Goal: Information Seeking & Learning: Learn about a topic

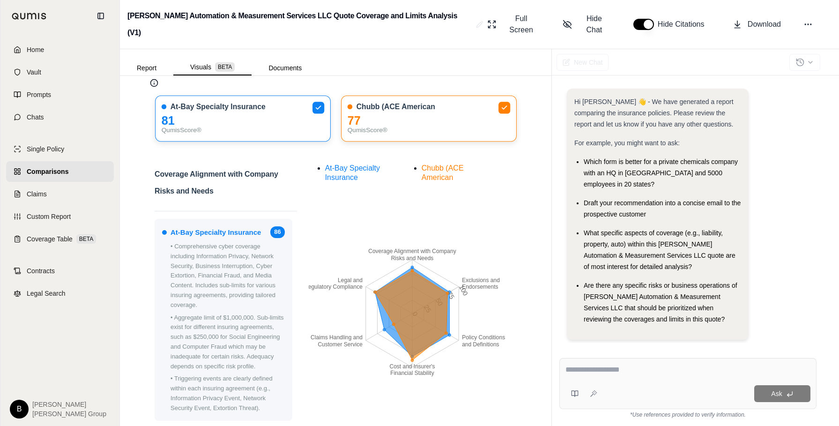
scroll to position [94, 0]
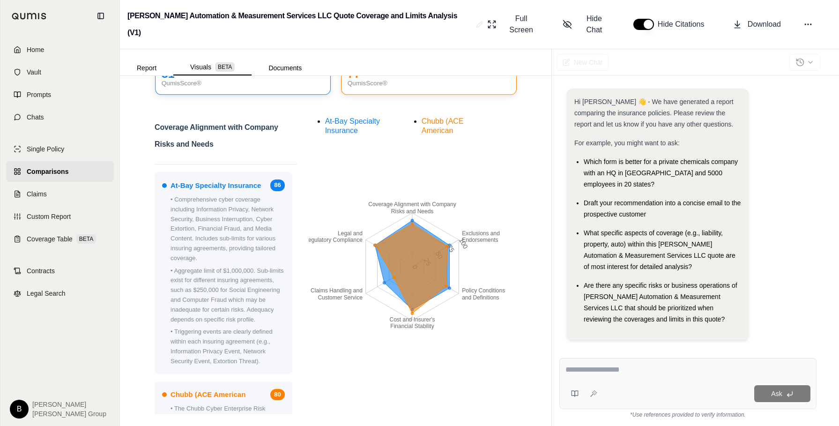
click at [615, 379] on div "Ask" at bounding box center [687, 383] width 257 height 51
drag, startPoint x: 609, startPoint y: 372, endPoint x: 616, endPoint y: 366, distance: 9.0
click at [611, 372] on textarea at bounding box center [688, 369] width 245 height 11
type textarea "**********"
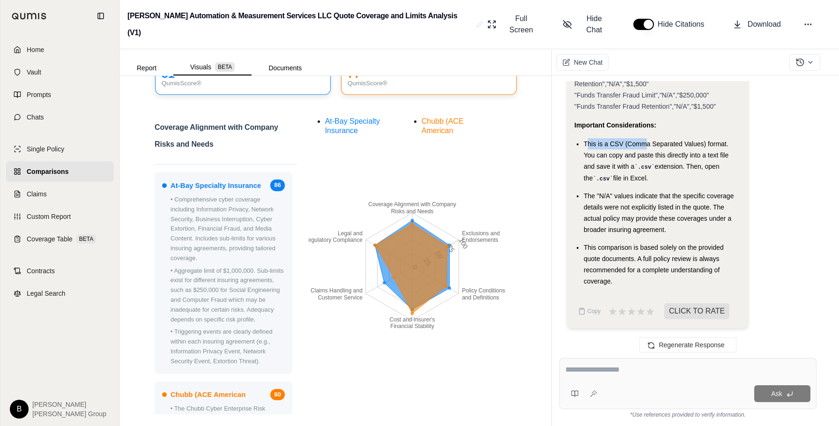
drag, startPoint x: 587, startPoint y: 143, endPoint x: 648, endPoint y: 147, distance: 61.0
click at [648, 147] on span "This is a CSV (Comma Separated Values) format. You can copy and paste this dire…" at bounding box center [656, 155] width 145 height 30
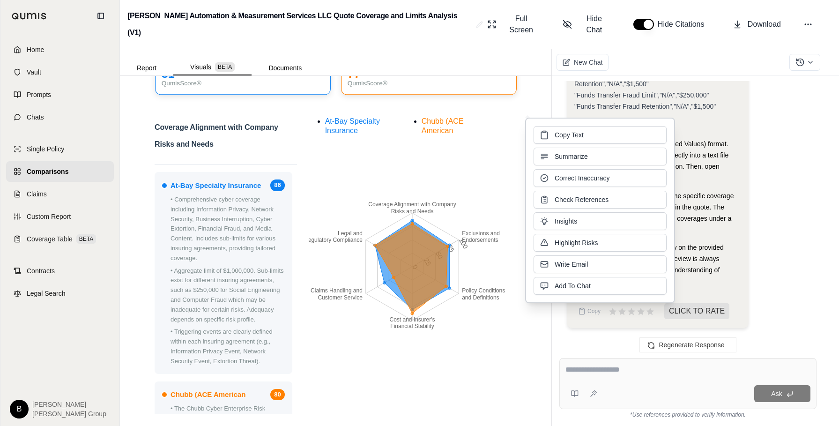
click at [648, 147] on div "Copy Text Summarize Correct Inaccuracy Check References Insights Highlight Risk…" at bounding box center [600, 210] width 133 height 169
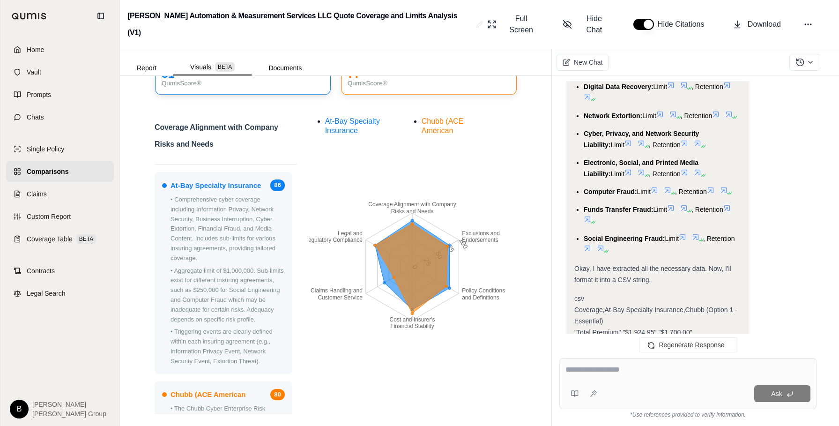
scroll to position [1393, 0]
click at [686, 242] on icon at bounding box center [682, 237] width 7 height 7
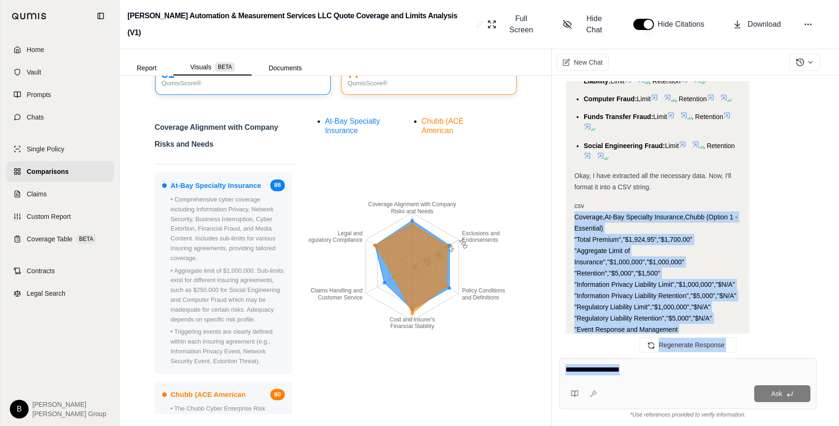
scroll to position [2705, 0]
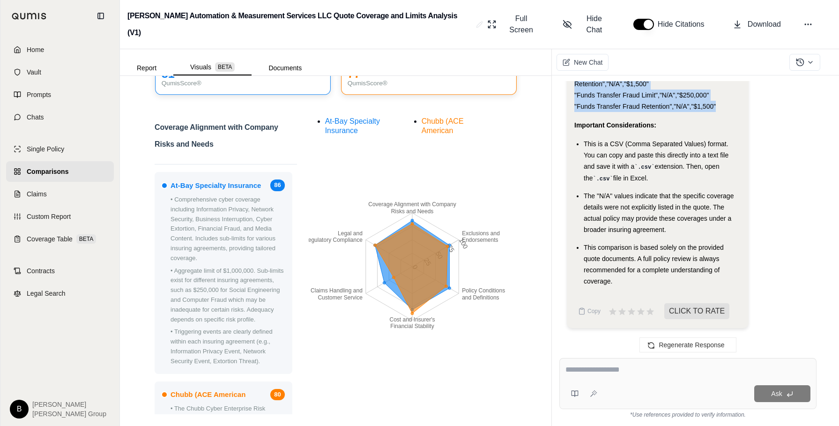
drag, startPoint x: 574, startPoint y: 244, endPoint x: 716, endPoint y: 106, distance: 197.5
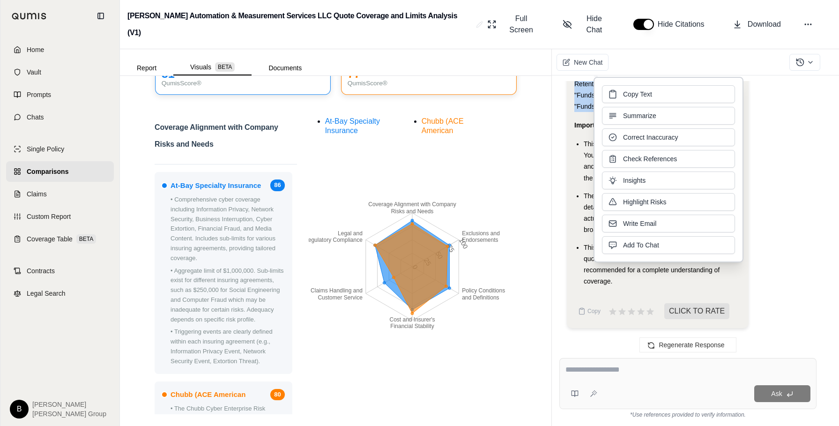
copy div "Coverage,At-Bay Specialty Insurance,Chubb (Option 1 - Essential) "Total Premium…"
click at [656, 93] on button "Copy Text" at bounding box center [668, 94] width 133 height 18
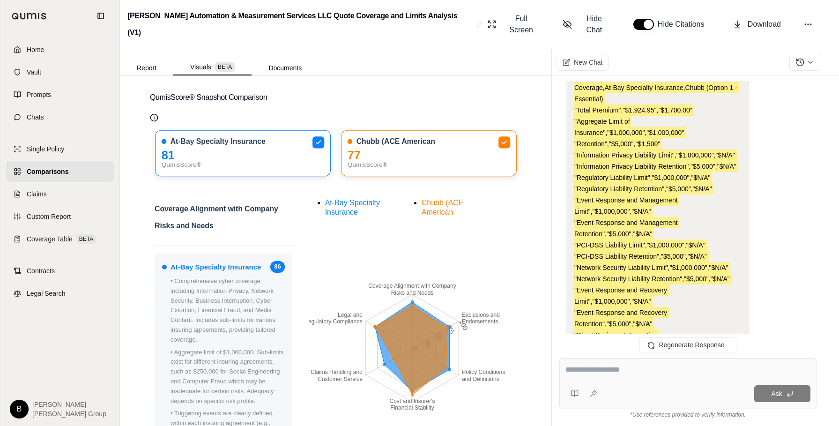
scroll to position [0, 0]
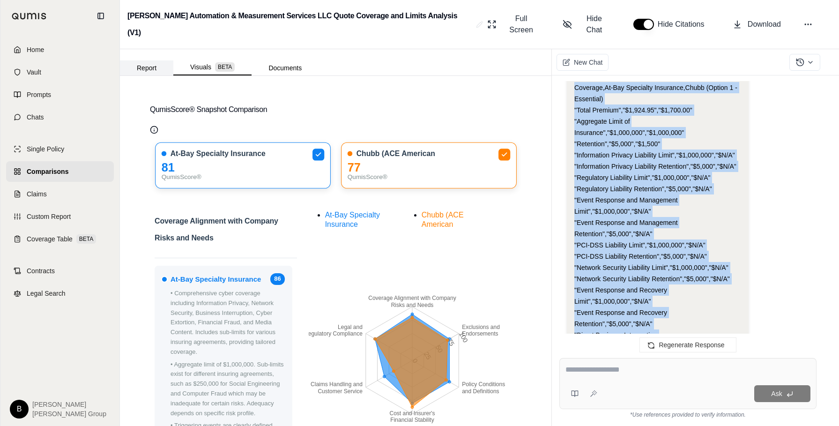
click at [138, 60] on button "Report" at bounding box center [146, 67] width 53 height 15
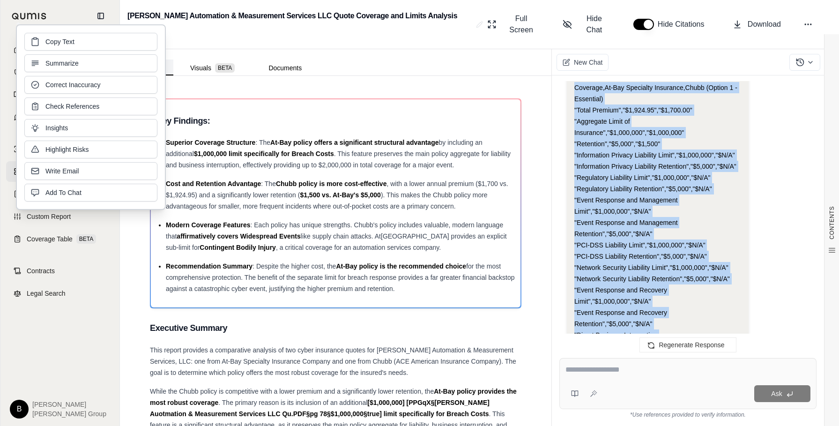
scroll to position [2172, 0]
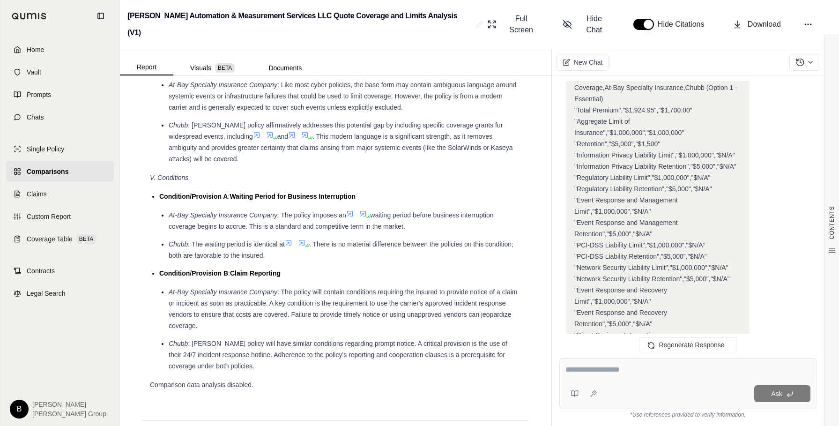
click at [250, 111] on span ": Like most cyber policies, the base form may contain ambiguous language around…" at bounding box center [343, 96] width 348 height 30
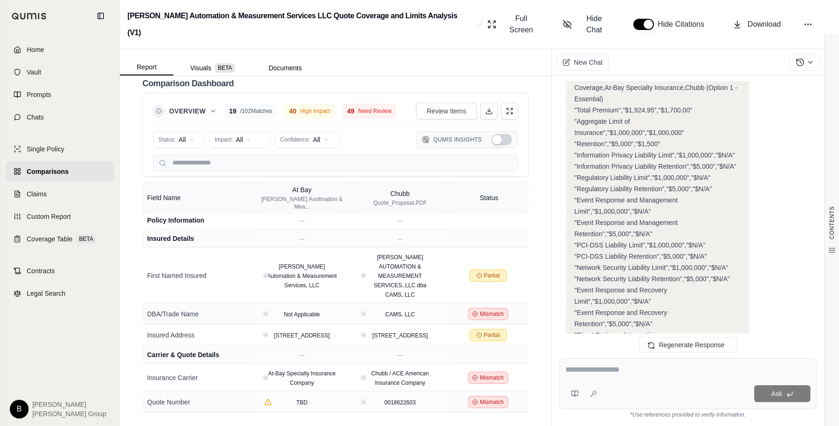
scroll to position [0, 0]
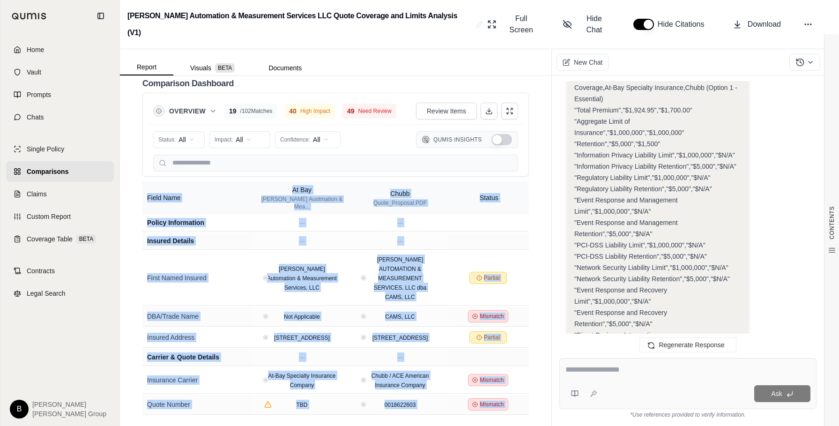
drag, startPoint x: 148, startPoint y: 191, endPoint x: 279, endPoint y: 416, distance: 260.5
click at [279, 416] on div "CONTENTS Table of Contents Key Findings: Executive Summary Policy Comparison De…" at bounding box center [336, 251] width 432 height 350
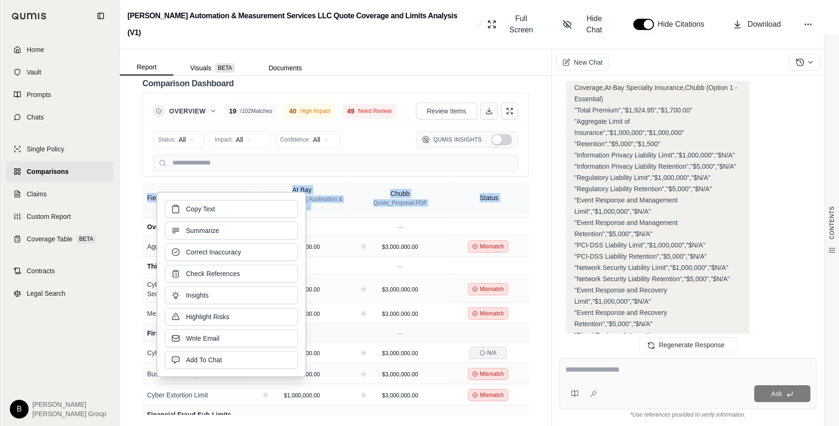
scroll to position [469, 0]
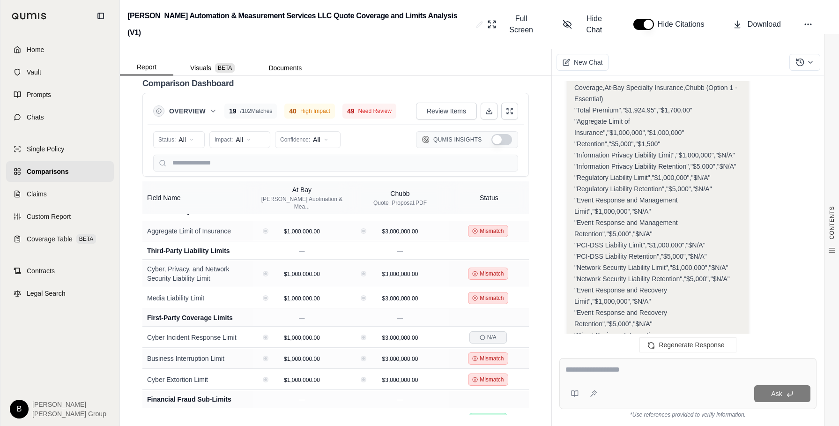
click at [528, 310] on div "CONTENTS Table of Contents Key Findings: Executive Summary Policy Comparison De…" at bounding box center [336, 251] width 432 height 350
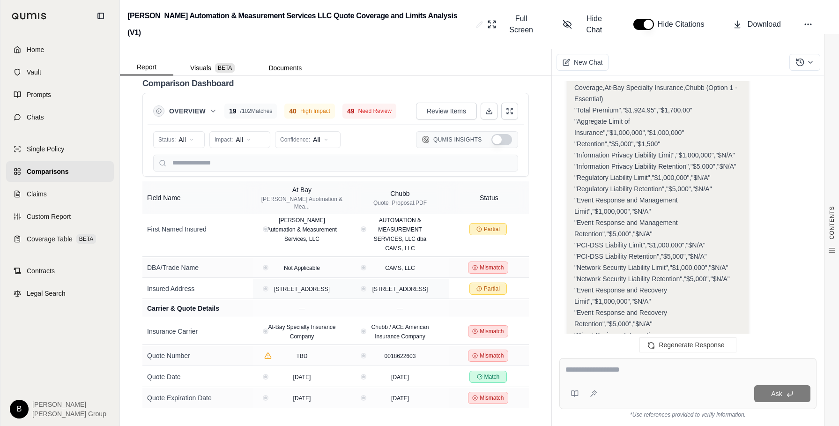
scroll to position [0, 0]
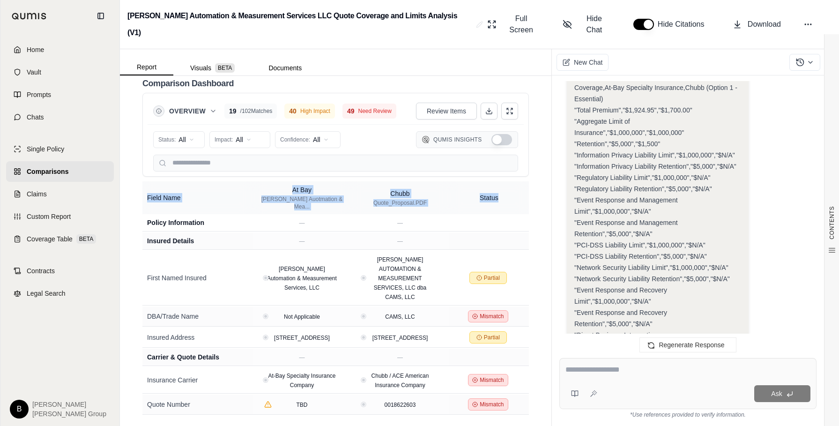
drag, startPoint x: 525, startPoint y: 402, endPoint x: 141, endPoint y: 197, distance: 435.6
click at [141, 197] on div "CONTENTS Table of Contents Key Findings: Executive Summary Policy Comparison De…" at bounding box center [336, 251] width 432 height 350
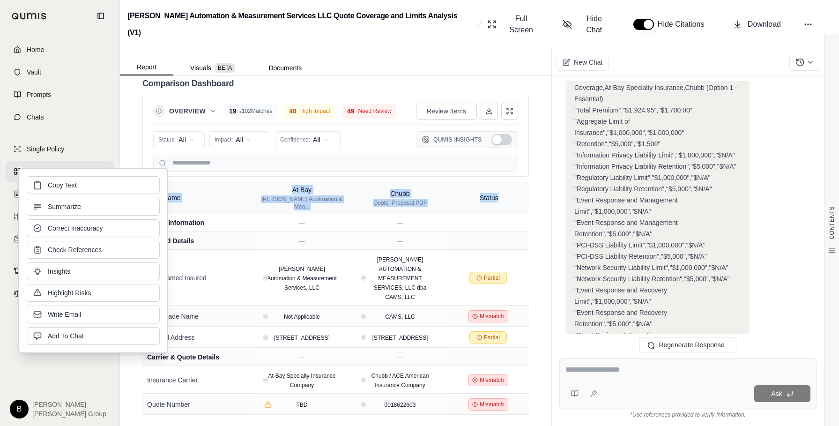
copy thead "Field Name At Bay [PERSON_NAME] Auotmation & Mea... Chubb Quote_Proposal.PDF St…"
click at [522, 171] on div "CONTENTS Table of Contents Key Findings: Executive Summary Policy Comparison De…" at bounding box center [336, 251] width 432 height 350
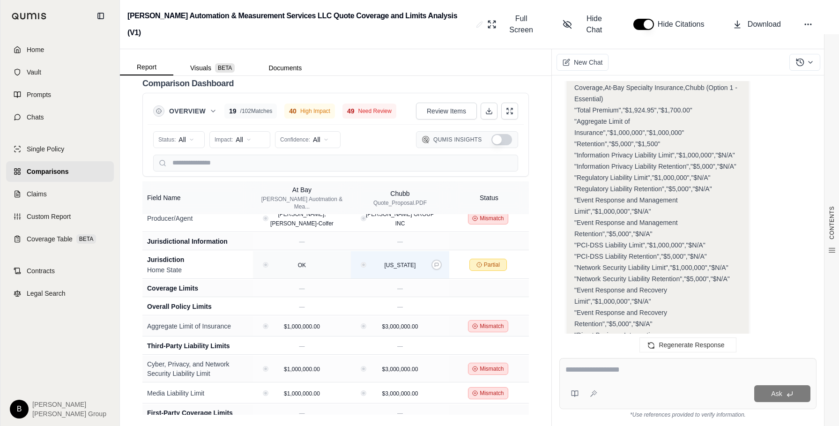
scroll to position [375, 0]
